Goal: Task Accomplishment & Management: Manage account settings

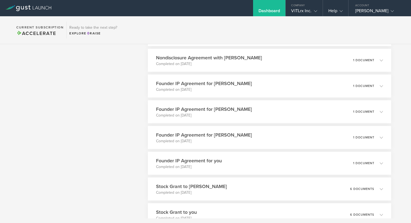
scroll to position [1173, 0]
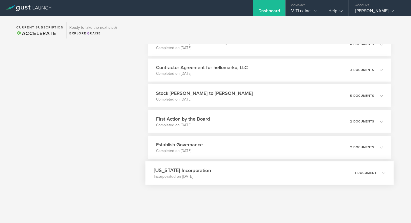
click at [383, 170] on div "1 document" at bounding box center [369, 173] width 30 height 9
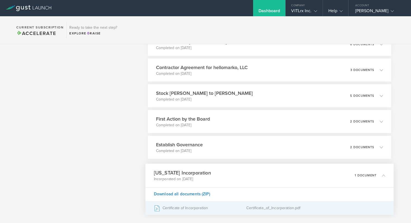
scroll to position [1203, 0]
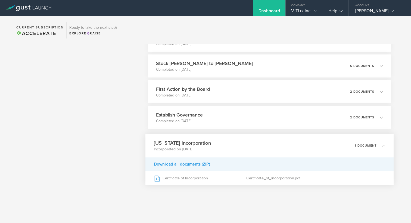
click at [174, 164] on div "Download all documents (ZIP)" at bounding box center [269, 165] width 248 height 14
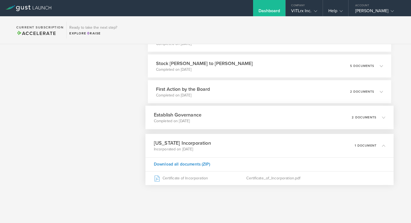
click at [374, 117] on p "2 documents" at bounding box center [363, 117] width 25 height 3
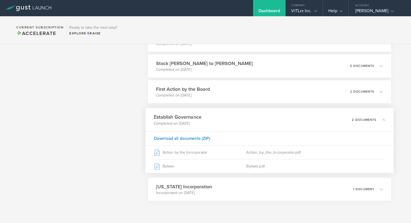
scroll to position [1203, 0]
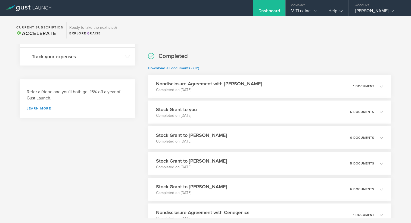
scroll to position [125, 0]
click at [183, 70] on link "Download all documents (ZIP)" at bounding box center [173, 68] width 51 height 5
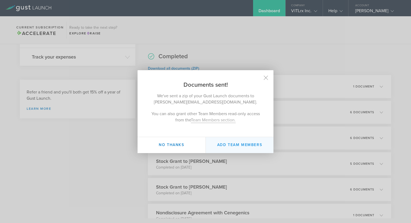
click at [232, 147] on button "Add Team Members" at bounding box center [239, 145] width 68 height 16
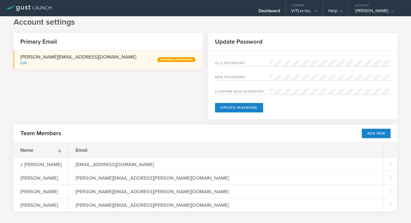
scroll to position [14, 0]
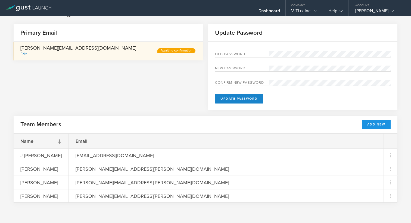
click at [380, 126] on button "Add New" at bounding box center [375, 125] width 29 height 10
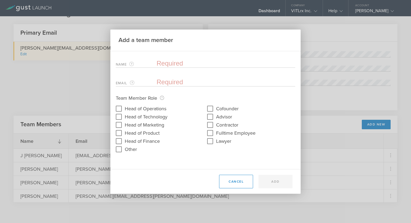
click at [181, 62] on input "text" at bounding box center [225, 63] width 138 height 8
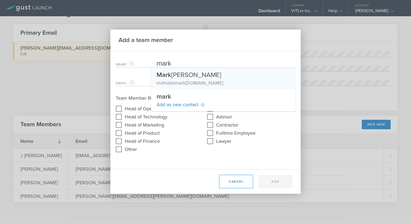
click at [186, 82] on div "m@hello [PERSON_NAME][DOMAIN_NAME]" at bounding box center [222, 83] width 133 height 7
type input "[PERSON_NAME]"
type input "m@[DOMAIN_NAME]"
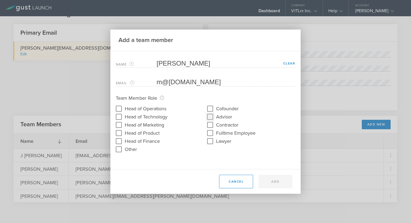
click at [210, 116] on input "Advisor" at bounding box center [210, 117] width 9 height 9
checkbox input "true"
click at [274, 182] on button "Add" at bounding box center [275, 182] width 34 height 14
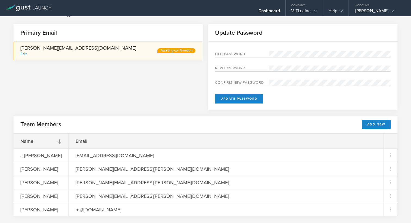
click at [229, 48] on div "Old Password New password Confirm new password Update Password" at bounding box center [302, 76] width 189 height 69
click at [228, 53] on label "Old Password" at bounding box center [242, 55] width 54 height 5
drag, startPoint x: 215, startPoint y: 53, endPoint x: 220, endPoint y: 53, distance: 4.6
click at [215, 53] on label "Old Password" at bounding box center [242, 55] width 54 height 5
click at [221, 53] on label "Old Password" at bounding box center [242, 55] width 54 height 5
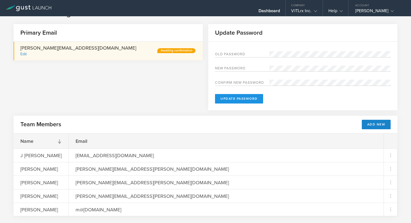
click at [236, 98] on button "Update Password" at bounding box center [239, 99] width 48 height 10
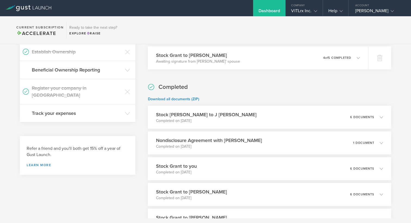
scroll to position [69, 0]
click at [177, 99] on link "Download all documents (ZIP)" at bounding box center [173, 99] width 51 height 5
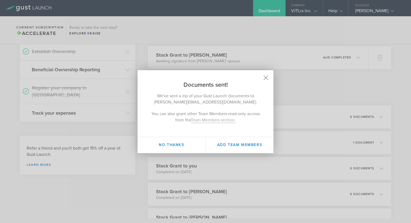
click at [267, 76] on icon at bounding box center [265, 77] width 5 height 5
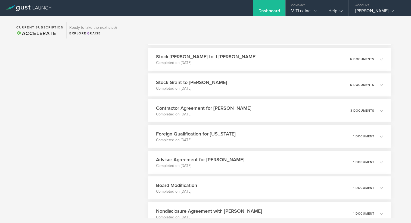
scroll to position [648, 0]
